Goal: Task Accomplishment & Management: Manage account settings

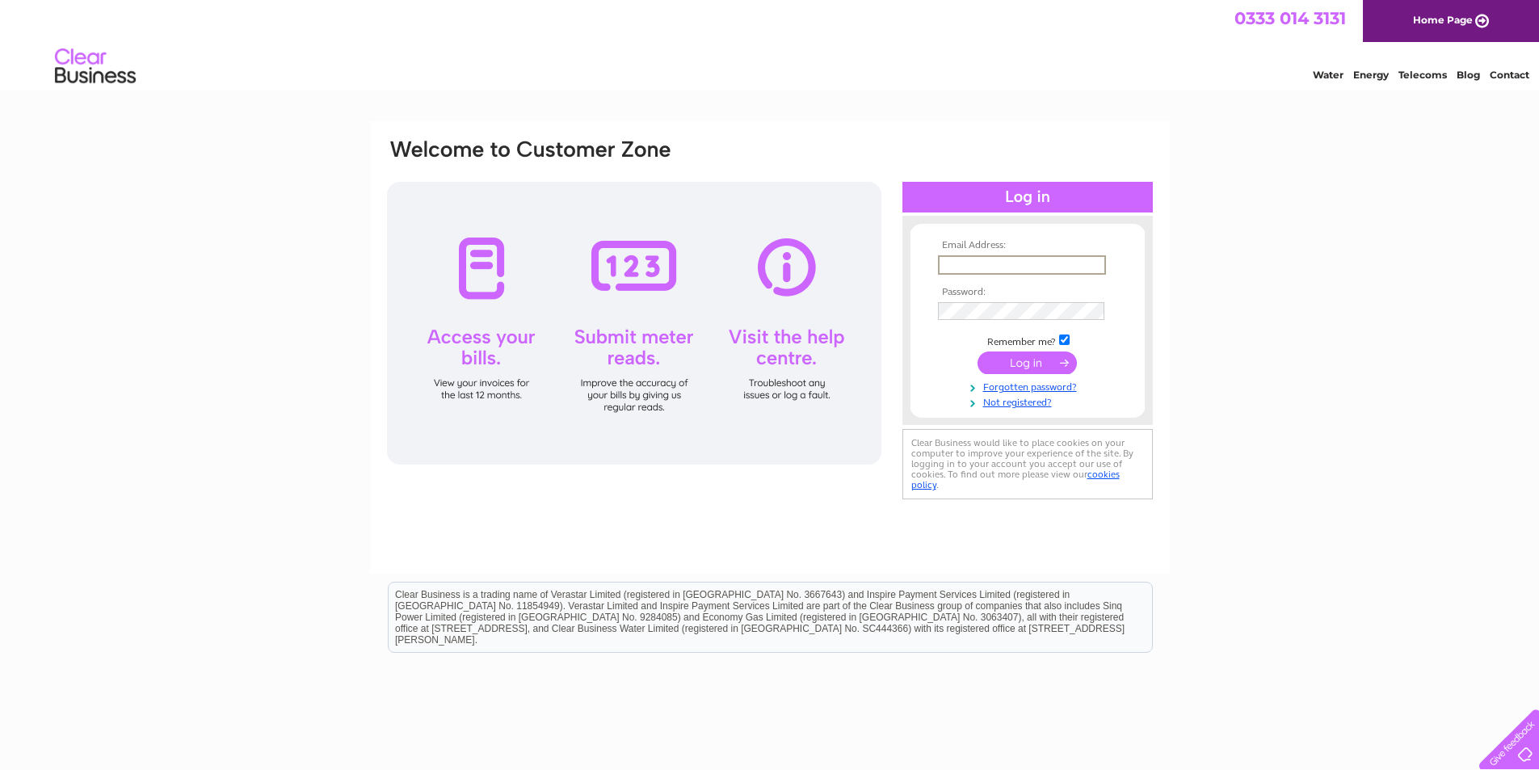
click at [1020, 264] on input "text" at bounding box center [1022, 264] width 168 height 19
type input "[EMAIL_ADDRESS][DOMAIN_NAME]"
click at [978, 351] on input "submit" at bounding box center [1027, 362] width 99 height 23
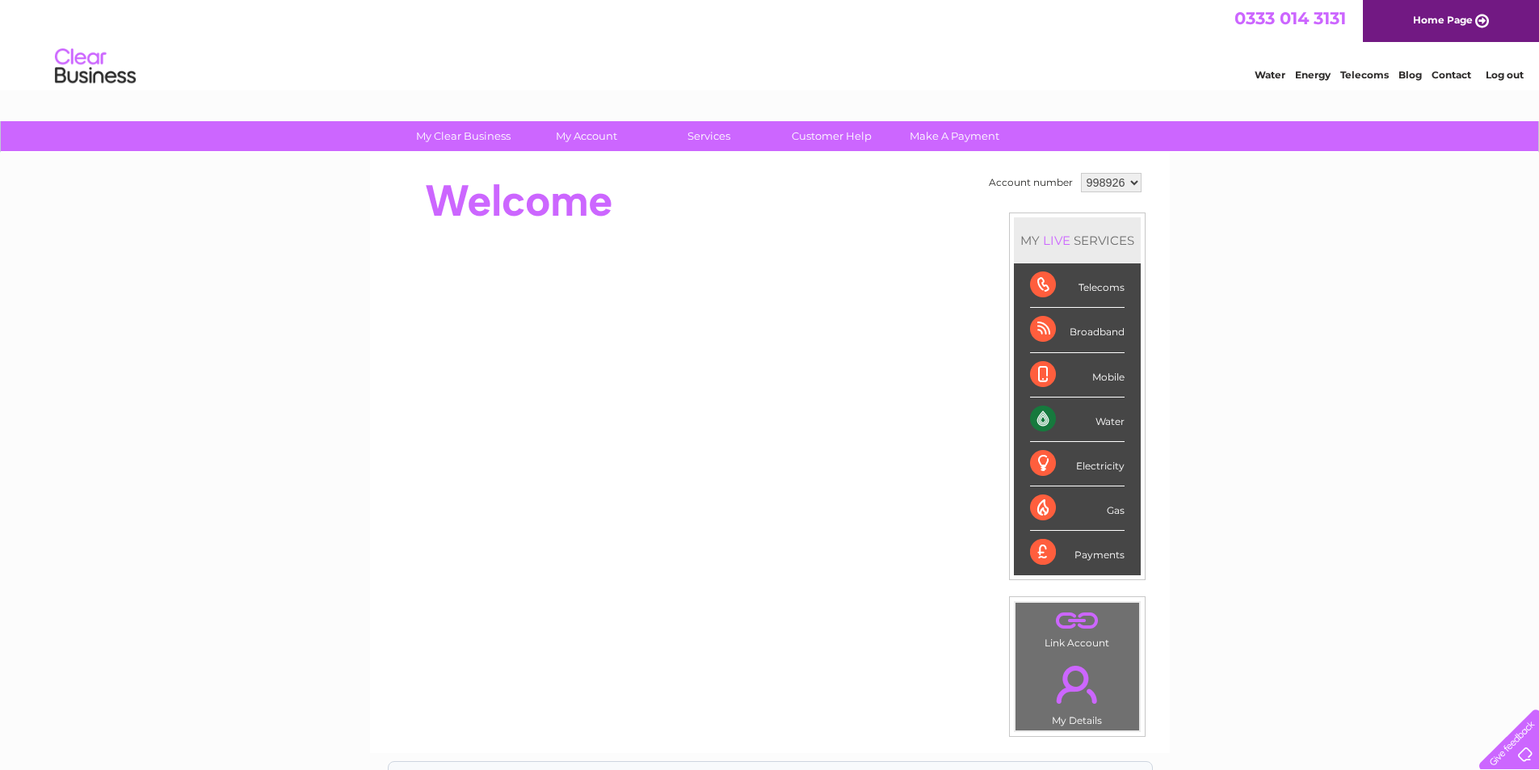
click at [1503, 75] on link "Log out" at bounding box center [1505, 75] width 38 height 12
